Goal: Task Accomplishment & Management: Manage account settings

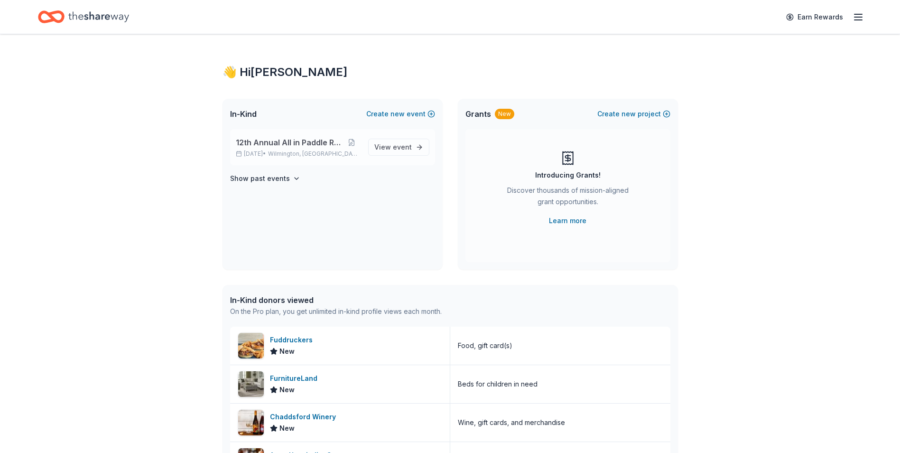
click at [281, 145] on span "12th Annual All in Paddle Raffle" at bounding box center [289, 142] width 107 height 11
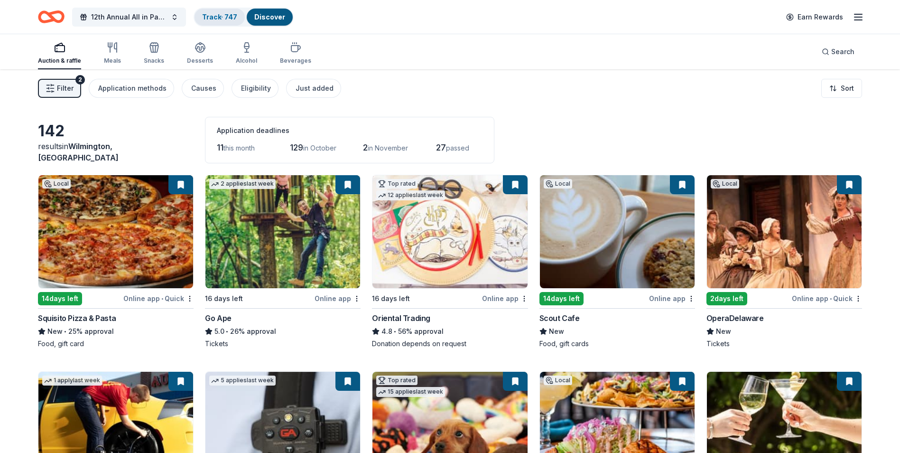
click at [217, 19] on link "Track · 747" at bounding box center [219, 17] width 35 height 8
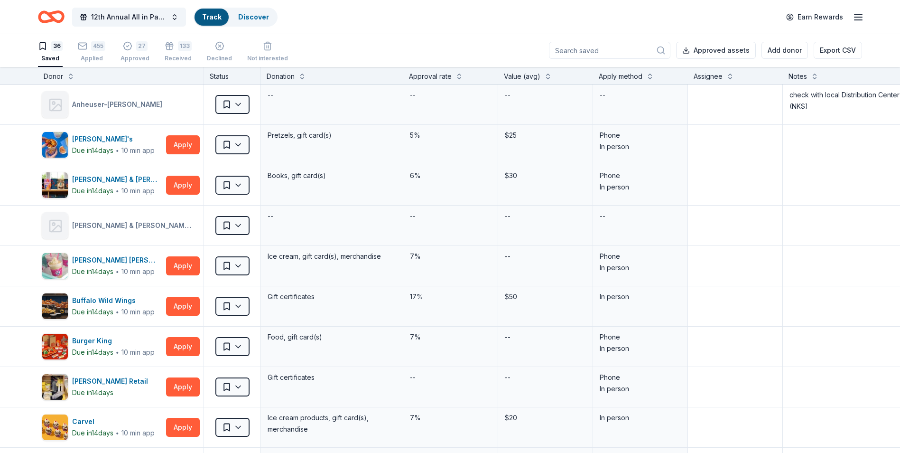
click at [856, 20] on line "button" at bounding box center [859, 20] width 8 height 0
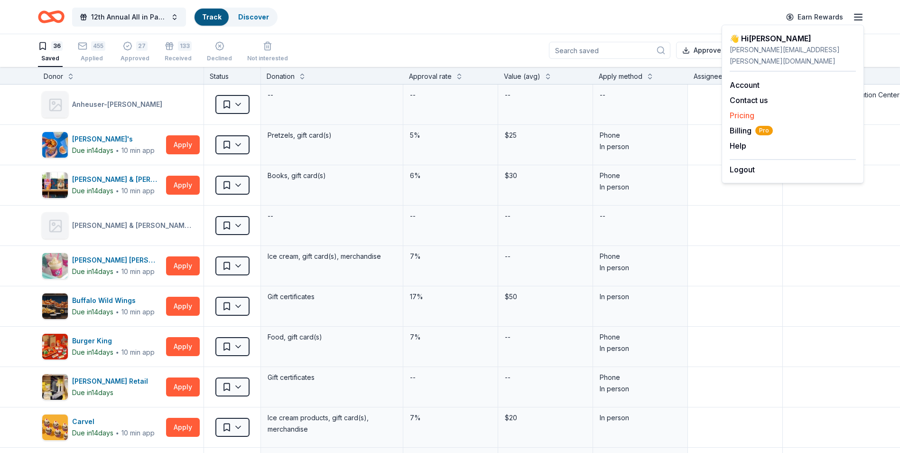
click at [738, 111] on link "Pricing" at bounding box center [742, 115] width 25 height 9
click at [741, 111] on link "Pricing" at bounding box center [742, 115] width 25 height 9
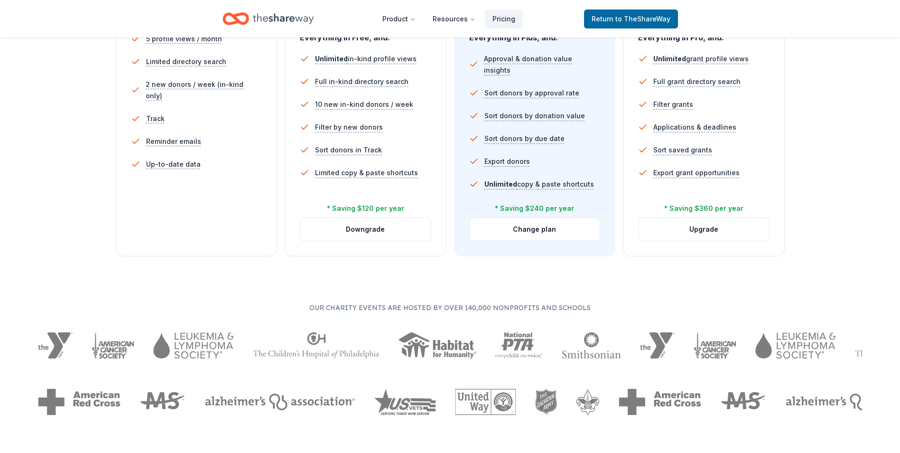
scroll to position [285, 0]
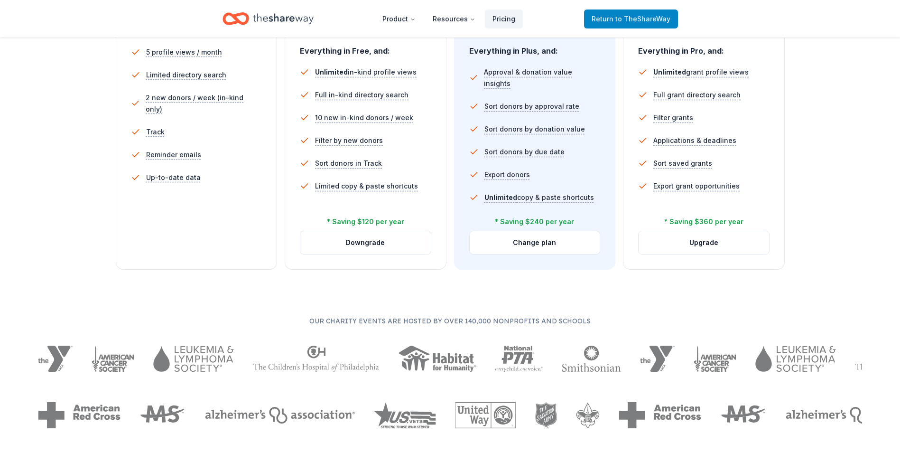
click at [633, 20] on span "to TheShareWay" at bounding box center [643, 19] width 55 height 8
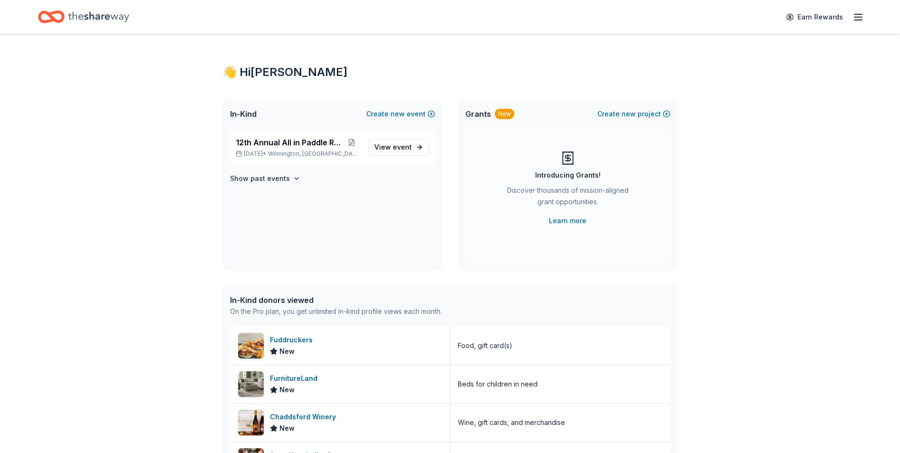
click at [860, 20] on icon "button" at bounding box center [858, 16] width 11 height 11
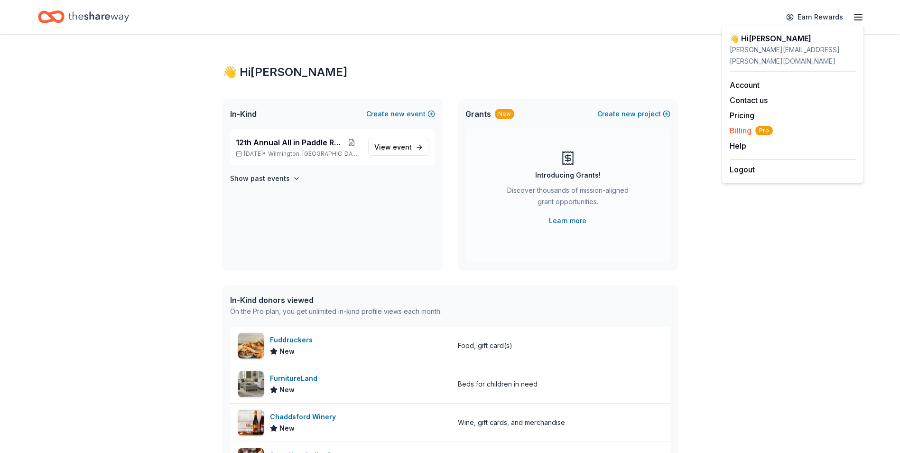
click at [741, 125] on span "Billing Pro" at bounding box center [751, 130] width 43 height 11
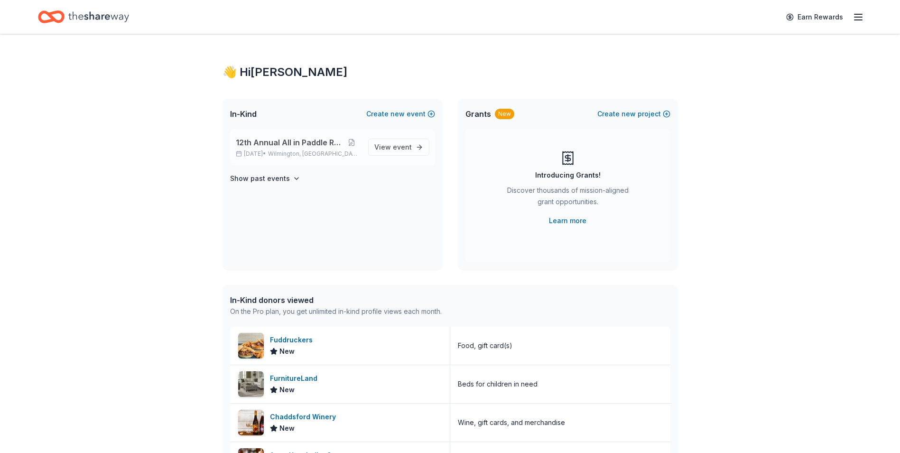
click at [280, 150] on p "Nov 08, 2025 • Wilmington, DE" at bounding box center [298, 154] width 125 height 8
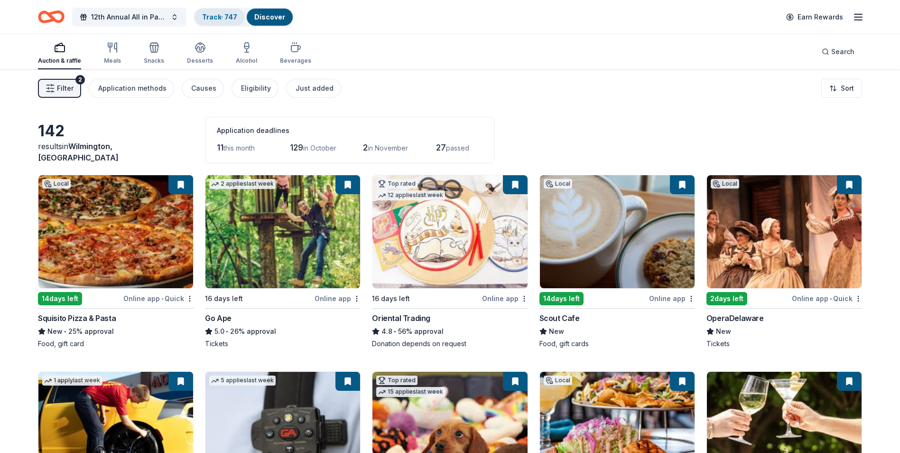
click at [216, 17] on link "Track · 747" at bounding box center [219, 17] width 35 height 8
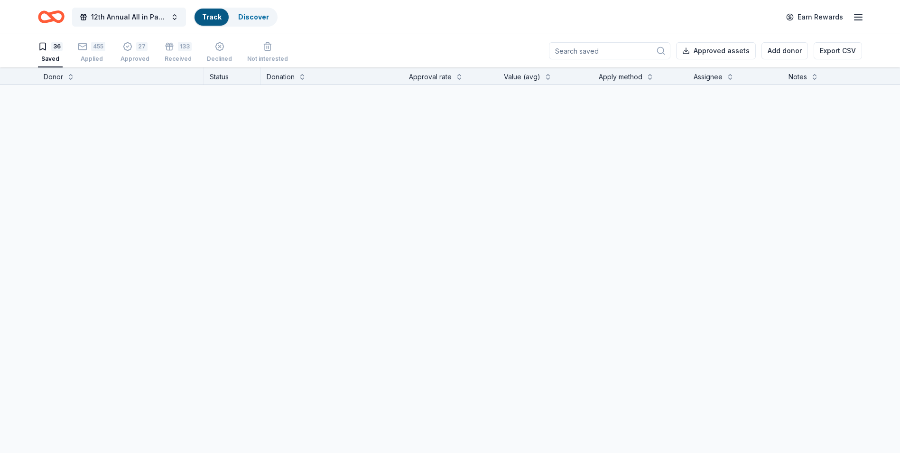
scroll to position [0, 0]
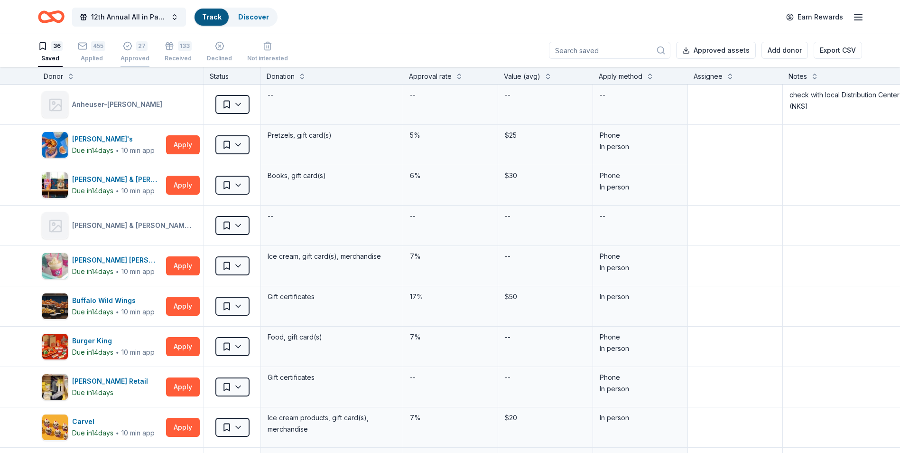
click at [136, 54] on div "27 Approved" at bounding box center [135, 51] width 29 height 21
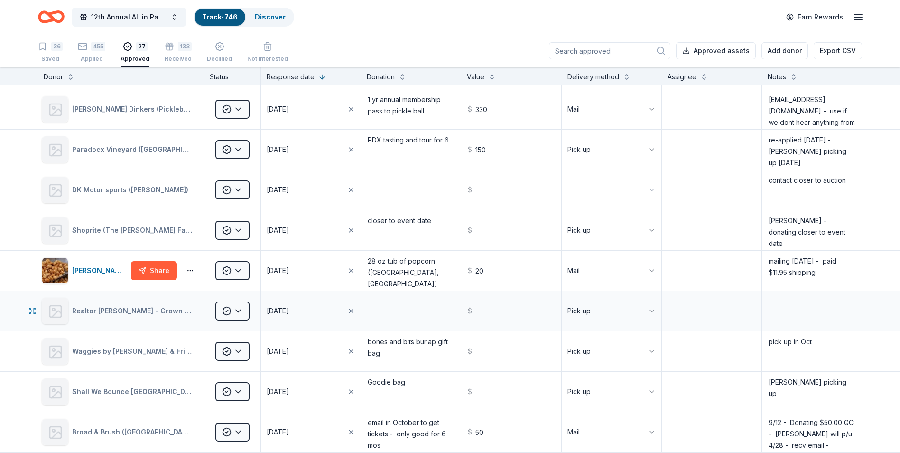
scroll to position [522, 0]
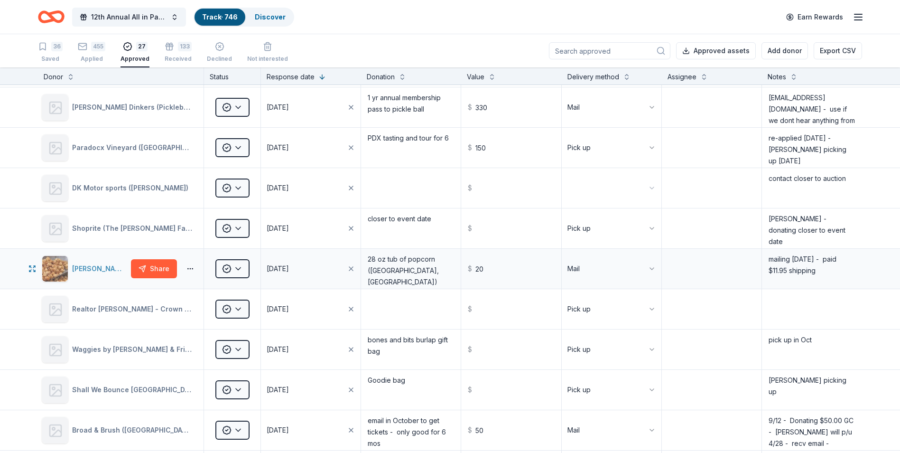
click at [95, 266] on div "Johnson's Popcorn" at bounding box center [99, 268] width 55 height 11
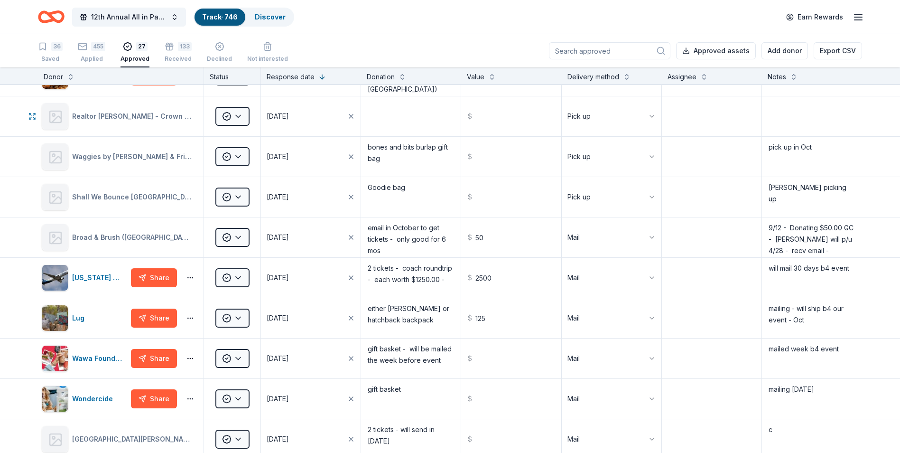
scroll to position [710, 0]
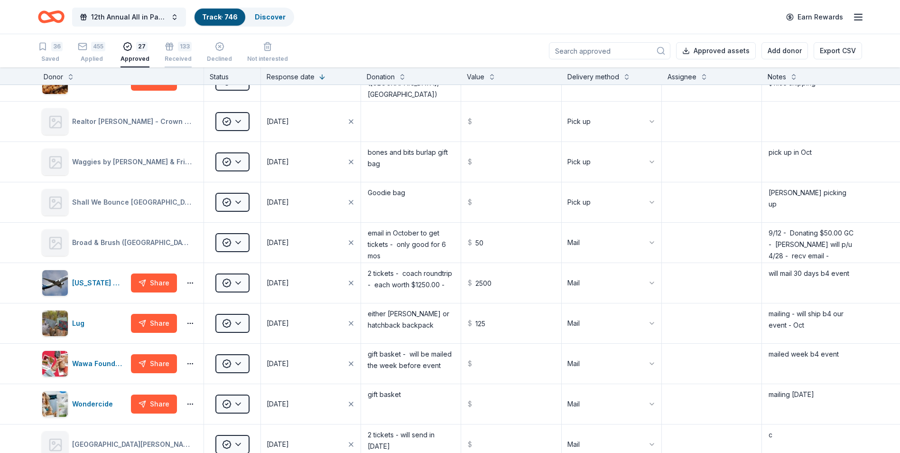
click at [173, 58] on div "Received" at bounding box center [178, 59] width 27 height 8
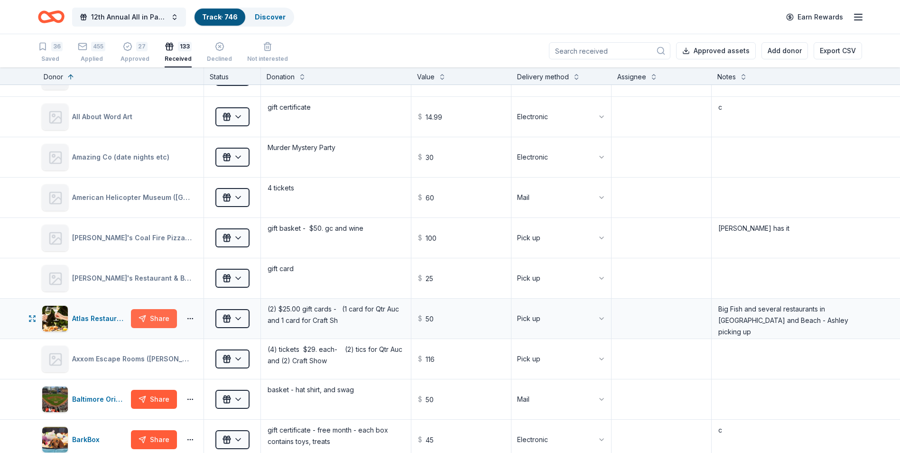
scroll to position [237, 0]
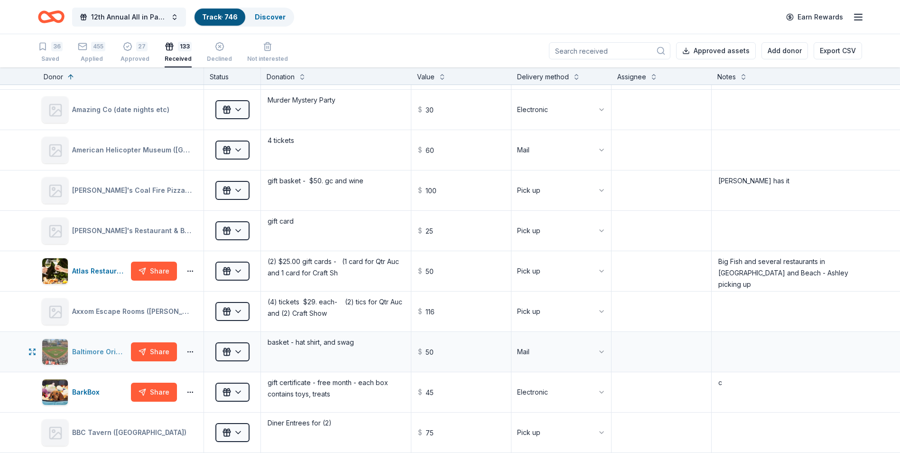
click at [87, 352] on div "Baltimore Orioles" at bounding box center [99, 351] width 55 height 11
drag, startPoint x: 446, startPoint y: 352, endPoint x: 428, endPoint y: 352, distance: 18.0
click at [428, 352] on input "50" at bounding box center [461, 352] width 98 height 38
drag, startPoint x: 423, startPoint y: 352, endPoint x: 416, endPoint y: 352, distance: 7.1
click at [421, 352] on input "50" at bounding box center [461, 352] width 98 height 38
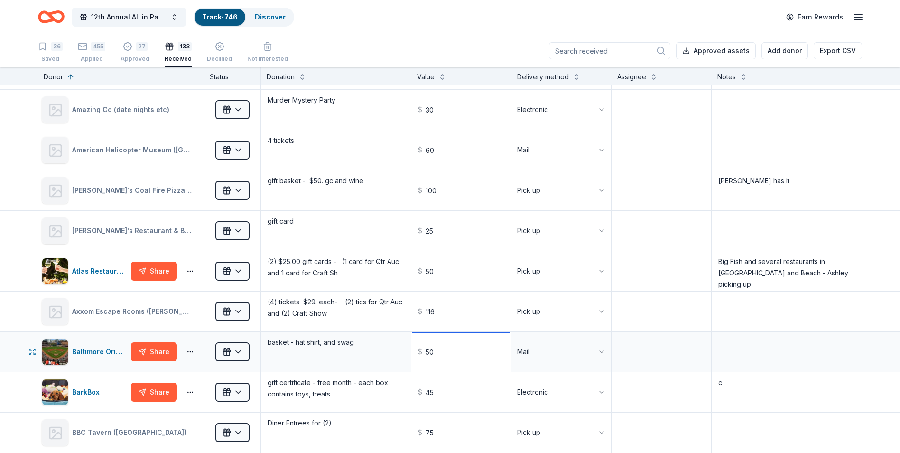
type input "5"
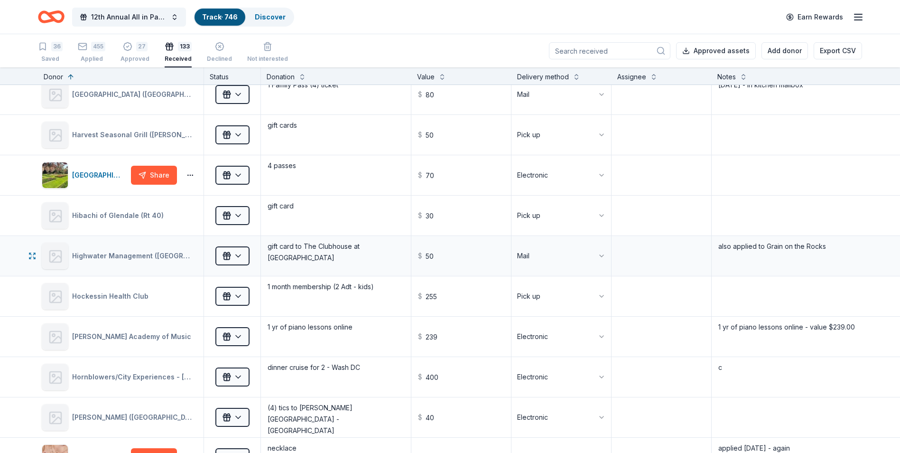
scroll to position [2326, 0]
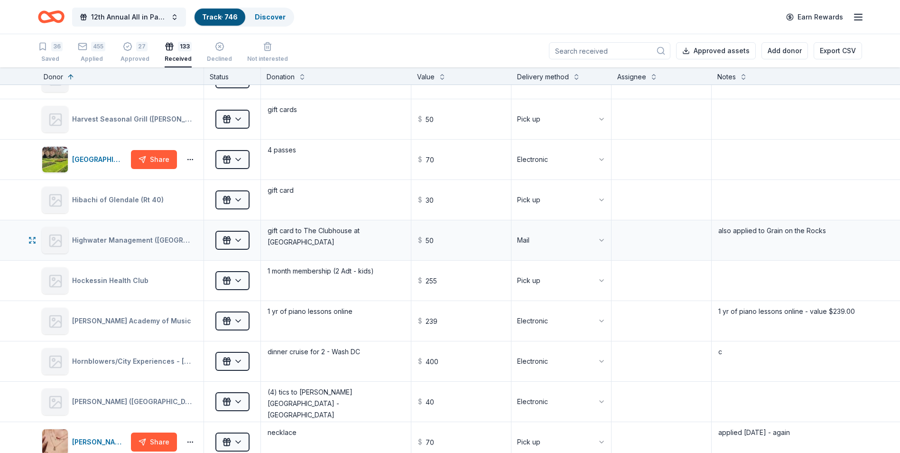
click at [117, 243] on div "Highwater Management (Baywood Clubhouse) - Longneck, DE" at bounding box center [134, 239] width 124 height 11
type input "100.00"
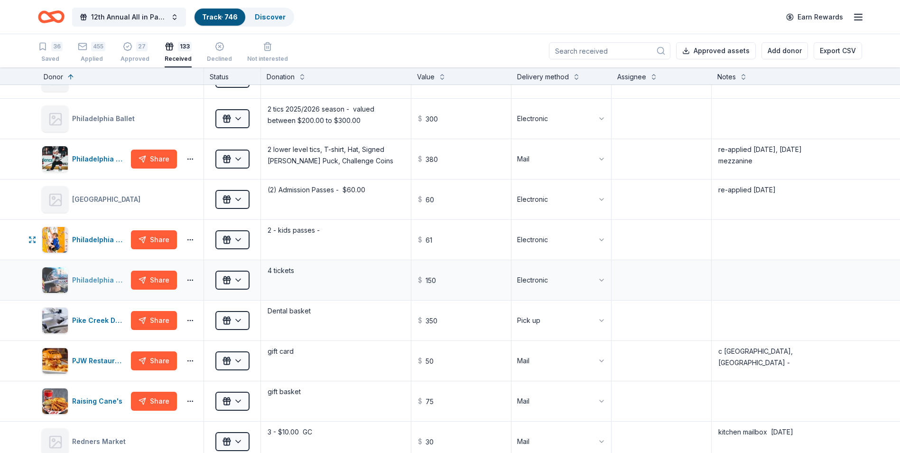
scroll to position [3607, 0]
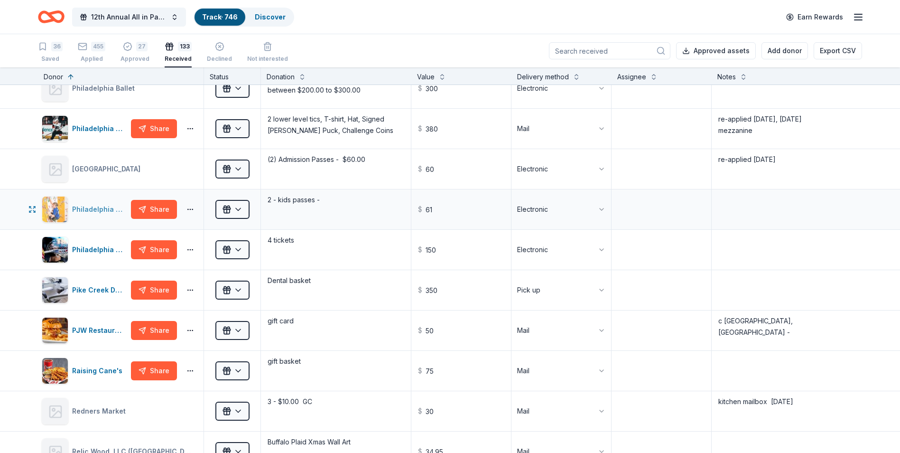
click at [92, 209] on div "Philadelphia Rock Gyms" at bounding box center [99, 209] width 55 height 11
click at [91, 250] on div "Philadelphia Wings" at bounding box center [99, 249] width 55 height 11
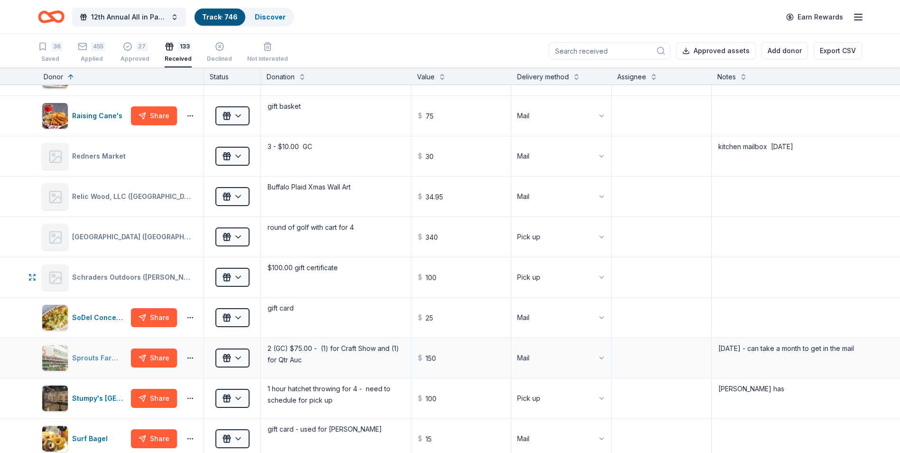
scroll to position [3892, 0]
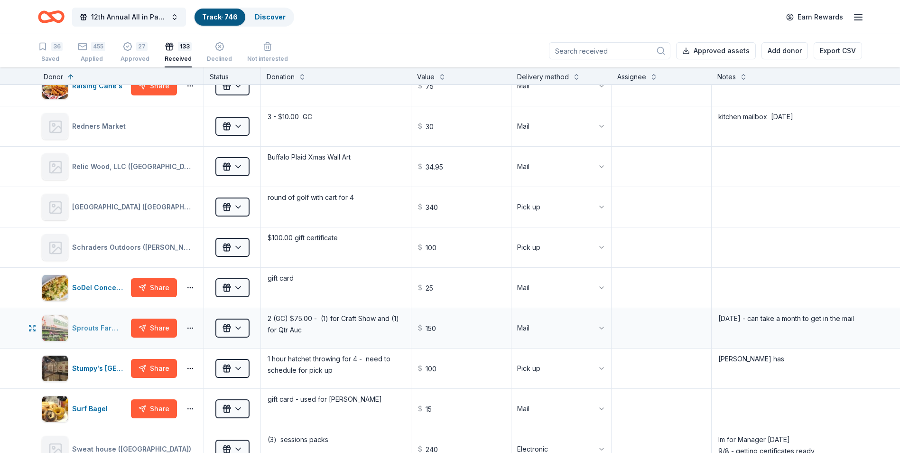
click at [84, 327] on div "Sprouts Farmers Market" at bounding box center [99, 327] width 55 height 11
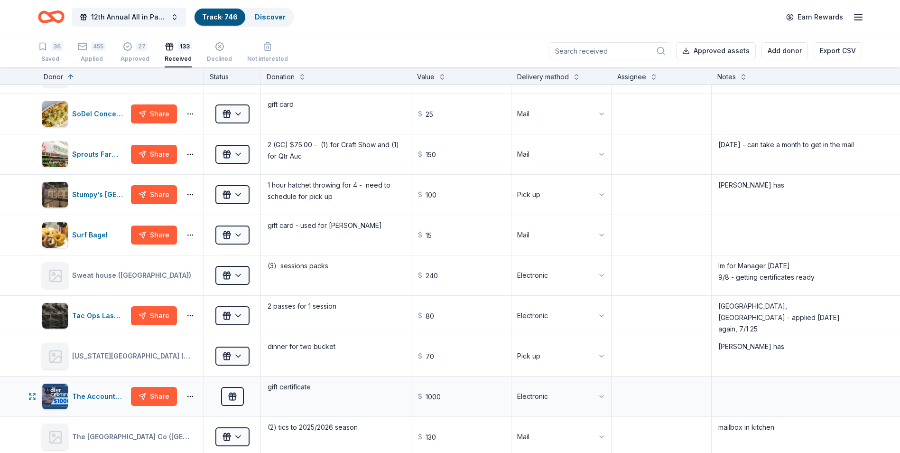
scroll to position [4082, 0]
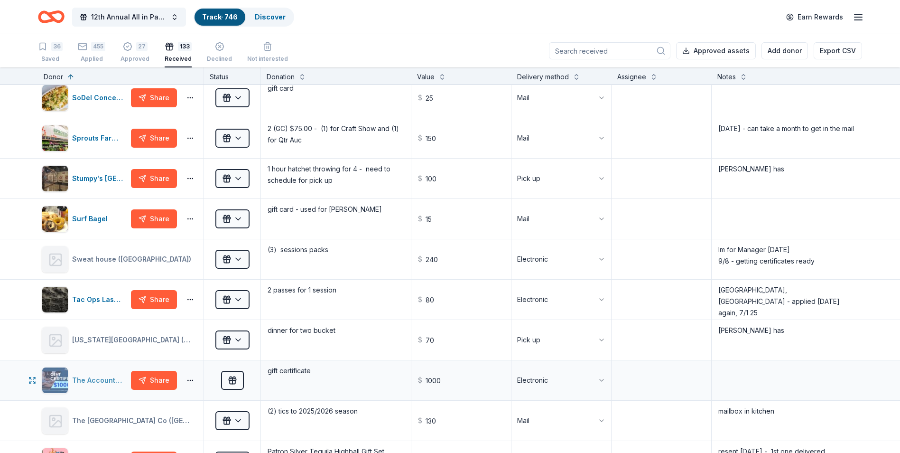
click at [93, 378] on div "The Accounting Doctor" at bounding box center [99, 379] width 55 height 11
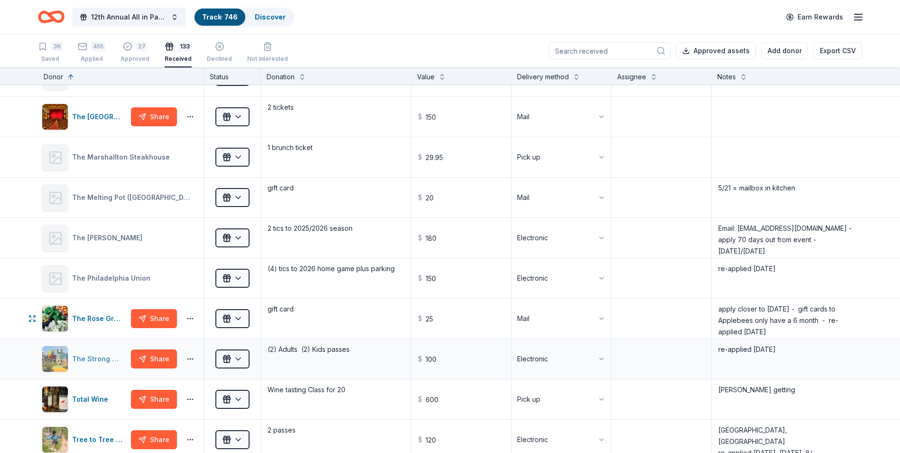
scroll to position [4604, 0]
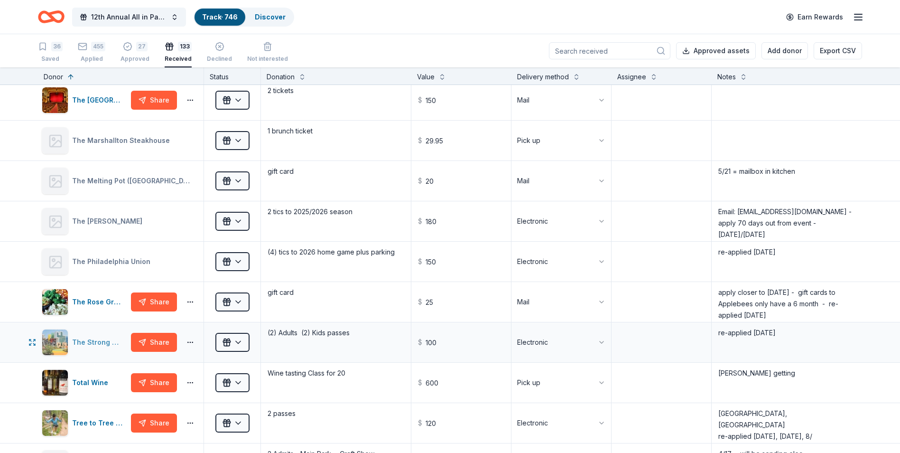
click at [93, 339] on div "The Strong National Museum of Play" at bounding box center [99, 342] width 55 height 11
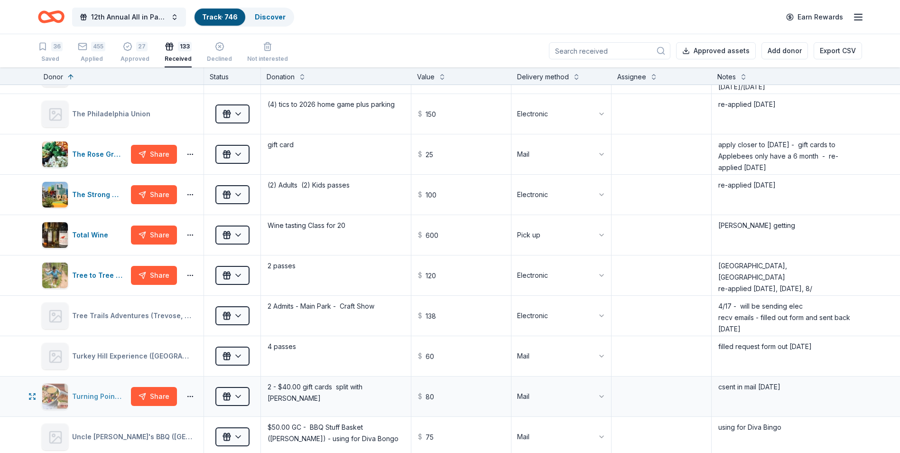
scroll to position [4794, 0]
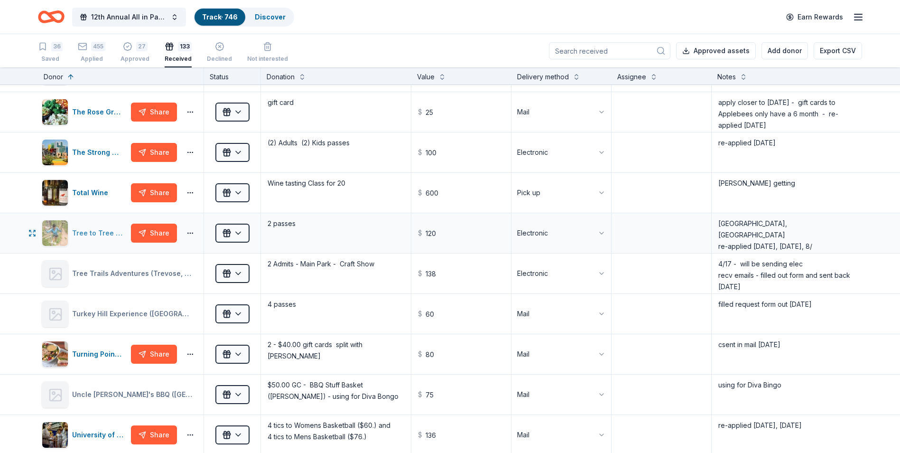
click at [87, 234] on div "Tree to Tree Cape May" at bounding box center [99, 232] width 55 height 11
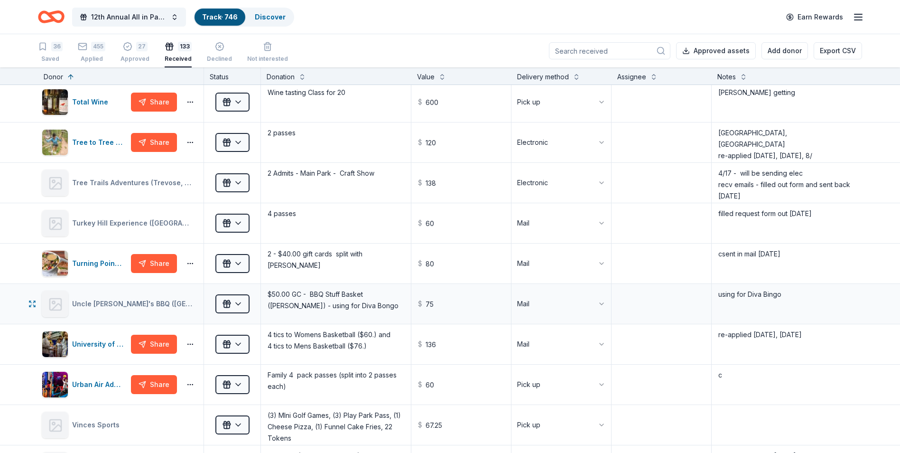
scroll to position [4889, 0]
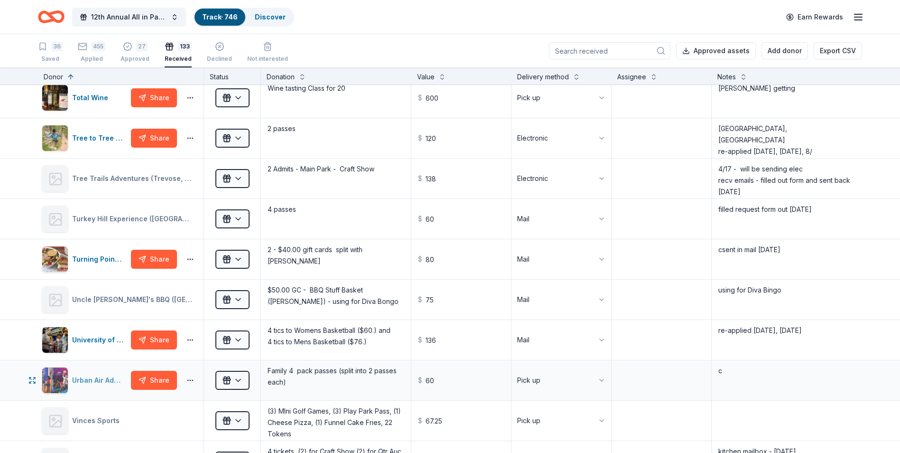
click at [90, 379] on div "Urban Air Adventure Park" at bounding box center [99, 379] width 55 height 11
click at [175, 19] on button "12th Annual All in Paddle Raffle" at bounding box center [129, 17] width 114 height 19
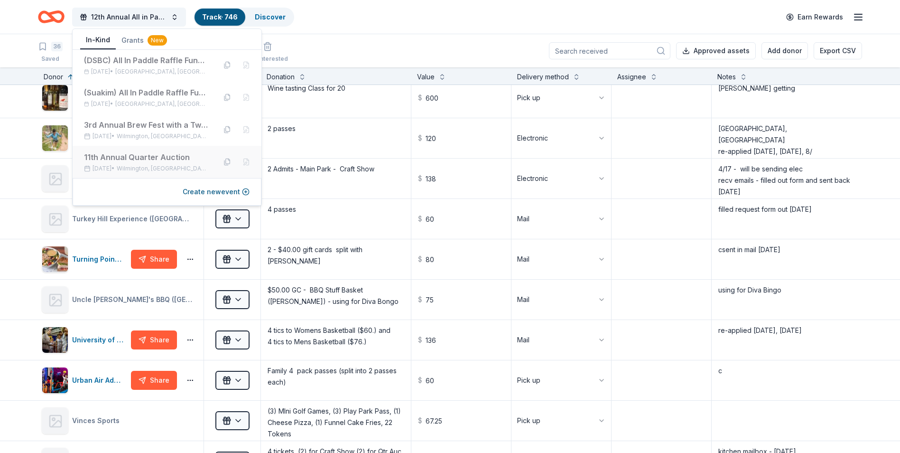
scroll to position [0, 0]
click at [136, 128] on div "3rd Annual Brew Fest with a Twist" at bounding box center [146, 124] width 124 height 11
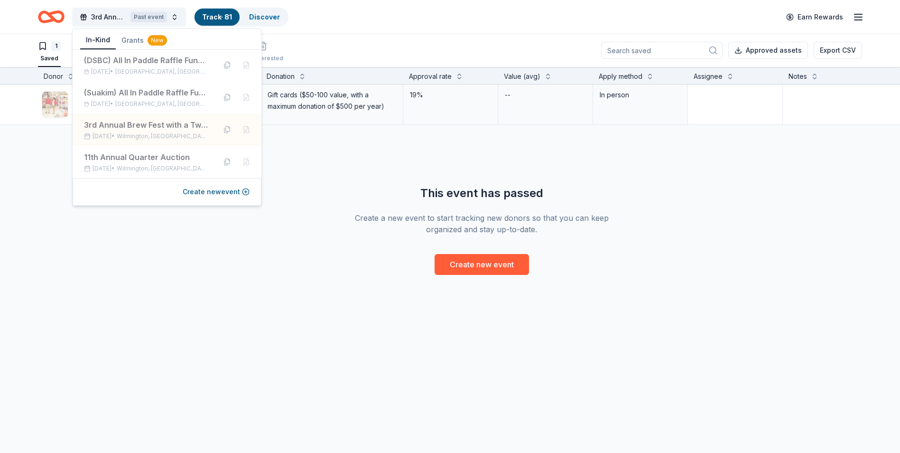
click at [203, 236] on div "Target Rolling Apply Saved Gift cards ($50-100 value, with a maximum donation o…" at bounding box center [481, 179] width 963 height 190
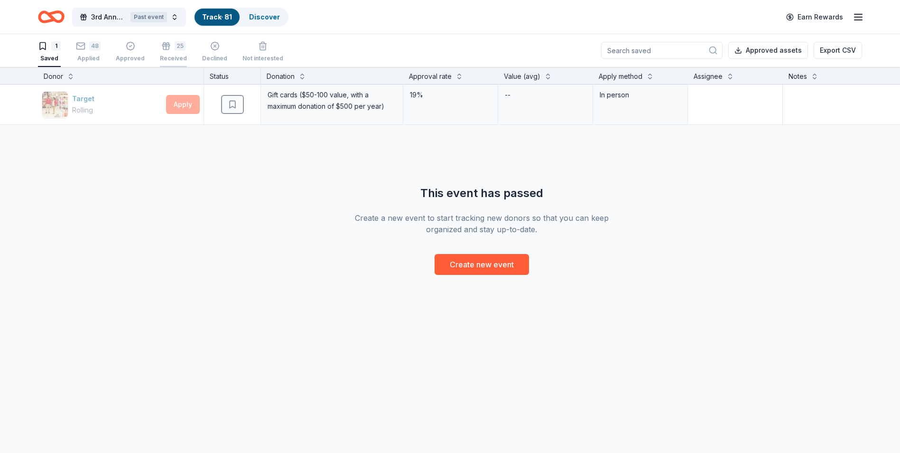
click at [174, 51] on div "25 Received" at bounding box center [173, 51] width 27 height 21
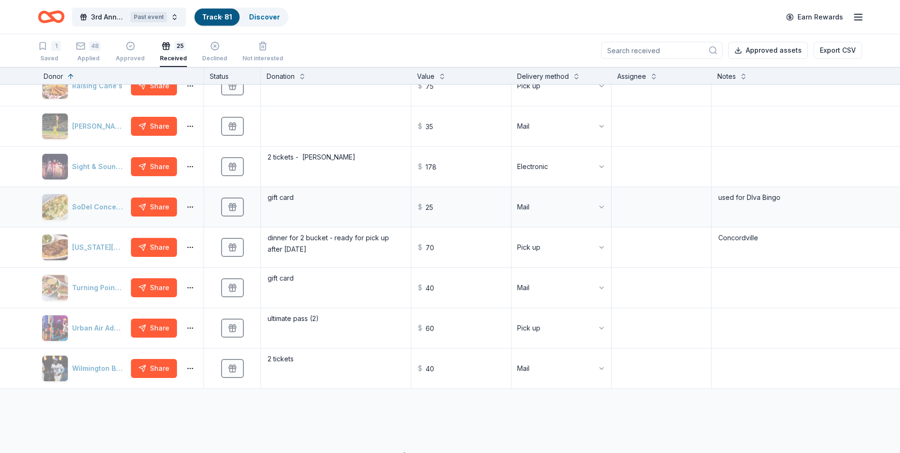
scroll to position [566, 0]
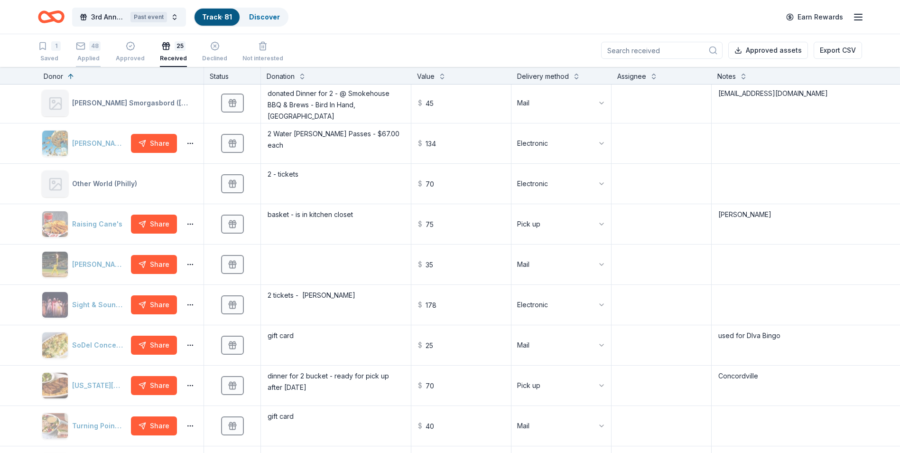
click at [85, 51] on div "48 Applied" at bounding box center [88, 51] width 25 height 21
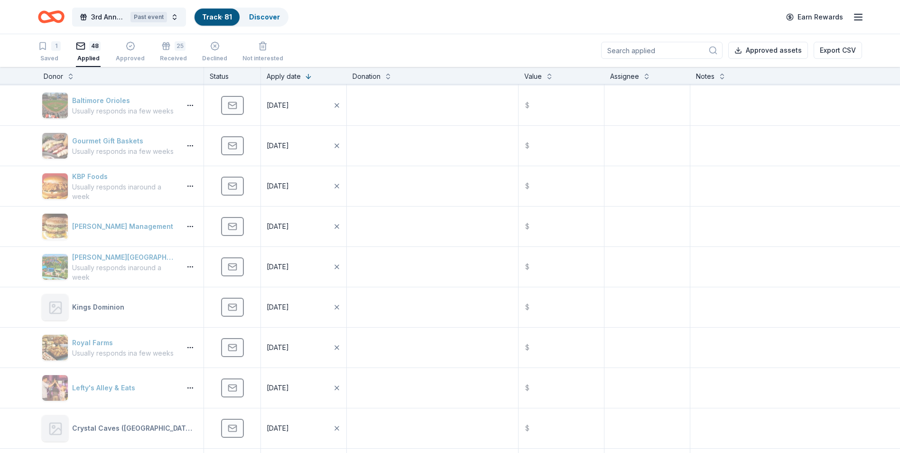
scroll to position [830, 0]
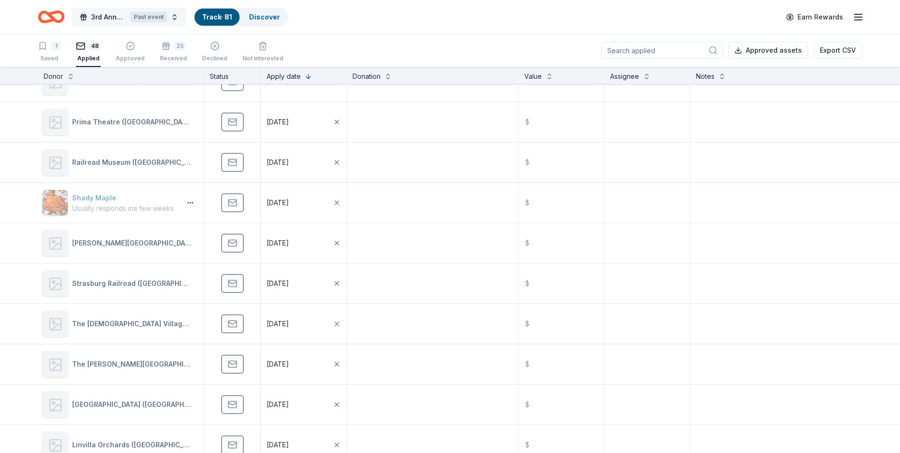
click at [175, 20] on button "3rd Annual Brew Fest with a Twist Past event" at bounding box center [129, 17] width 114 height 19
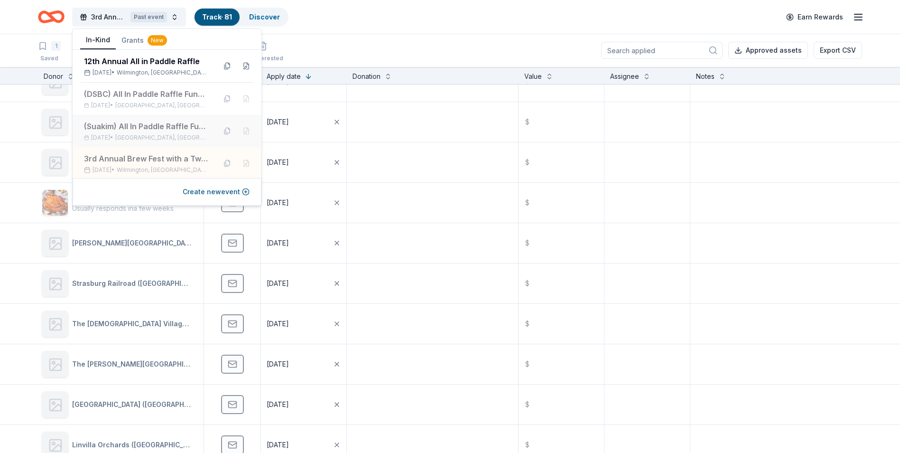
scroll to position [0, 0]
click at [140, 103] on span "Middletown, DE" at bounding box center [161, 106] width 93 height 8
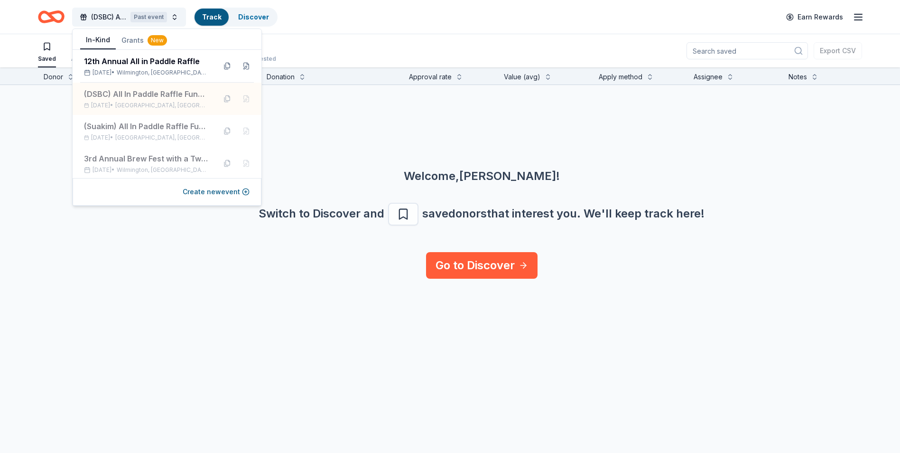
click at [372, 147] on div "Welcome, Chris ! Switch to Discover and save donors that interest you. We ' ll …" at bounding box center [482, 168] width 900 height 167
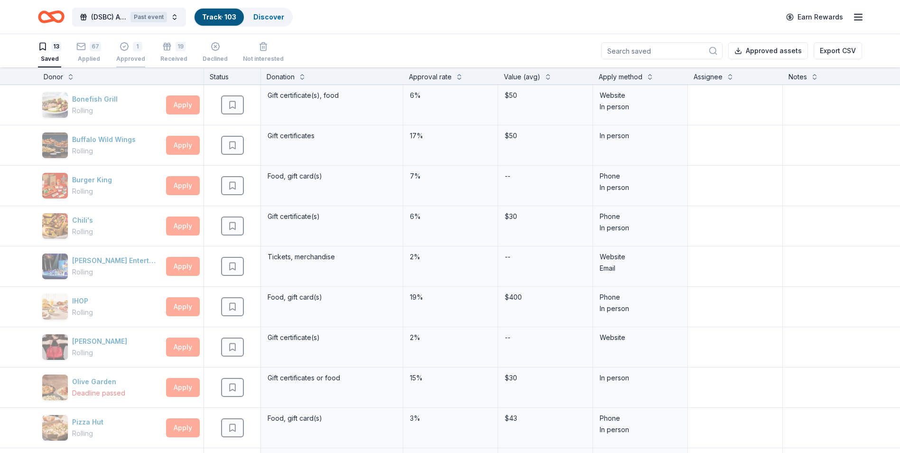
click at [133, 54] on div "1 Approved" at bounding box center [130, 52] width 29 height 21
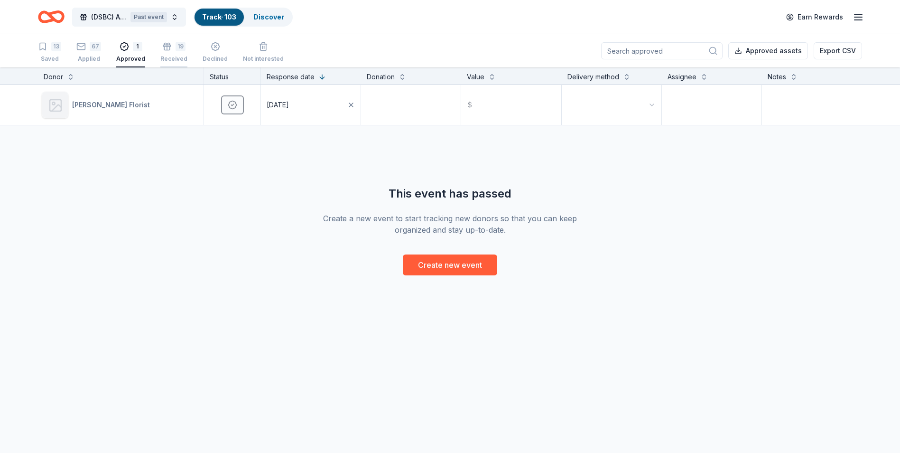
click at [175, 55] on div "19 Received" at bounding box center [173, 52] width 27 height 21
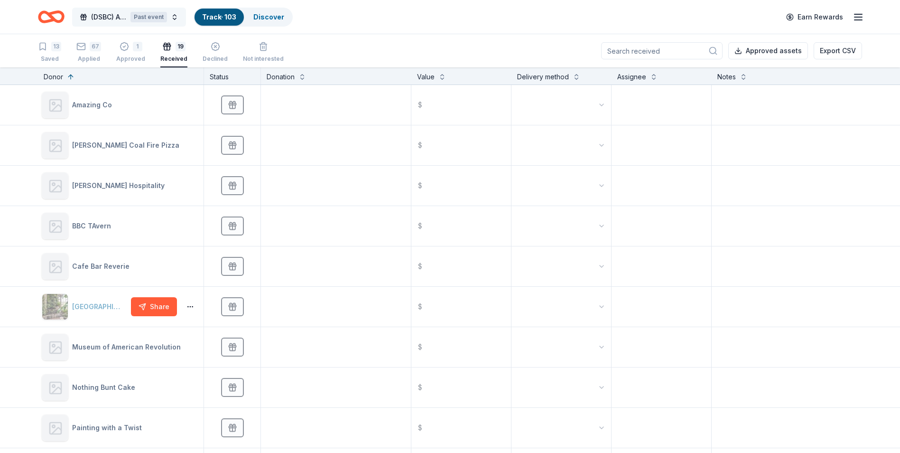
click at [175, 19] on button "(DSBC) All In Paddle Raffle Fundraiser Past event" at bounding box center [129, 17] width 114 height 19
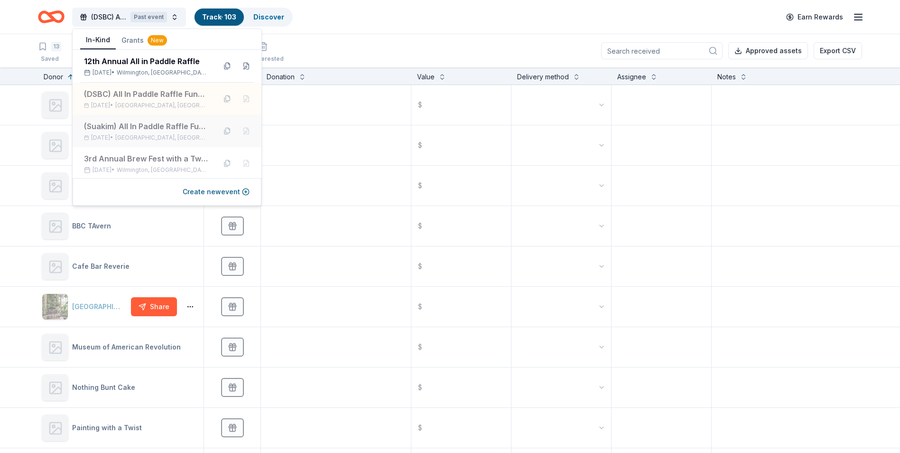
click at [133, 130] on div "(Suakim) All In Paddle Raffle Fundraiser" at bounding box center [146, 126] width 124 height 11
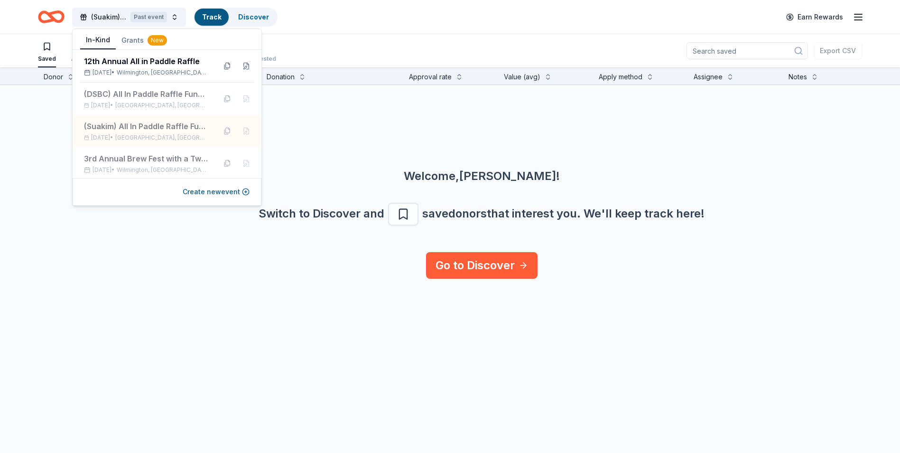
click at [295, 130] on div "Welcome, Chris ! Switch to Discover and save donors that interest you. We ' ll …" at bounding box center [482, 168] width 900 height 167
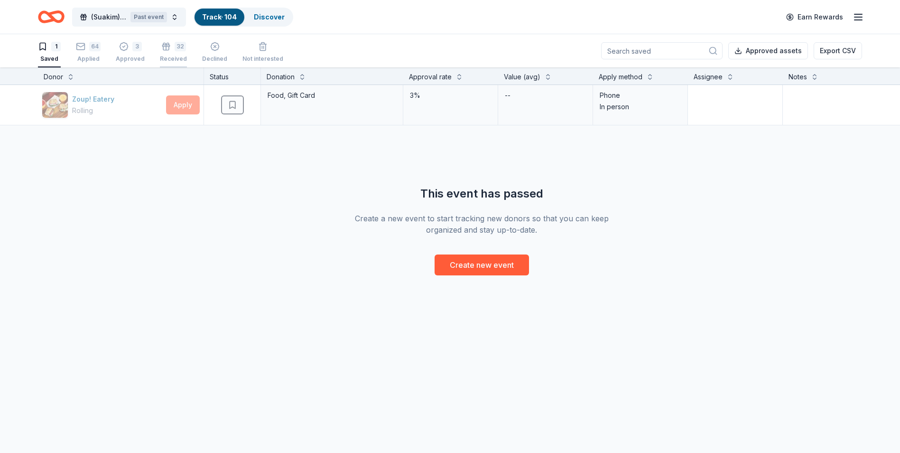
click at [171, 54] on div "32 Received" at bounding box center [173, 52] width 27 height 21
